Goal: Task Accomplishment & Management: Use online tool/utility

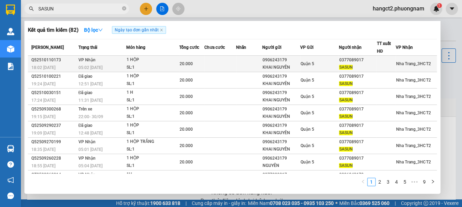
type input "SASUN"
click at [211, 63] on td at bounding box center [220, 64] width 32 height 16
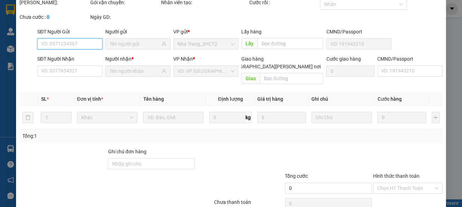
type input "0906243179"
type input "KHAI NGUYÊN"
type input "0377089017"
type input "SASUN"
type input "20.000"
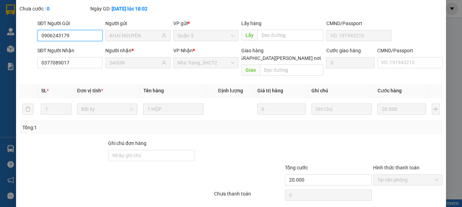
scroll to position [52, 0]
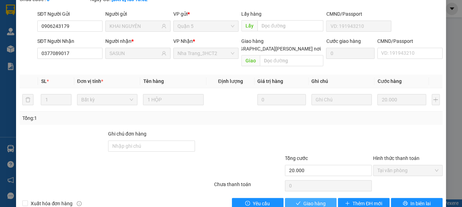
click at [314, 200] on span "Giao hàng" at bounding box center [314, 204] width 22 height 8
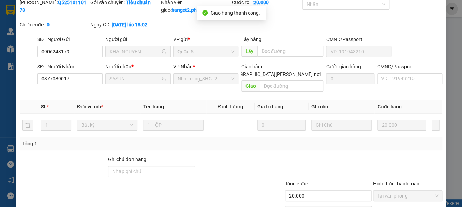
scroll to position [0, 0]
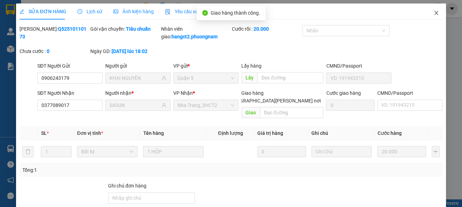
click at [433, 15] on icon "close" at bounding box center [436, 13] width 6 height 6
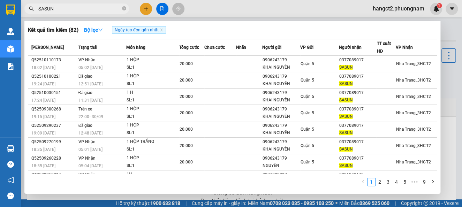
click at [82, 10] on input "SASUN" at bounding box center [79, 9] width 82 height 8
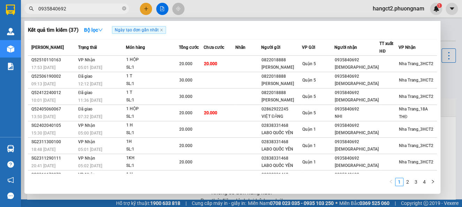
scroll to position [0, 605]
type input "0935840692"
